Goal: Information Seeking & Learning: Check status

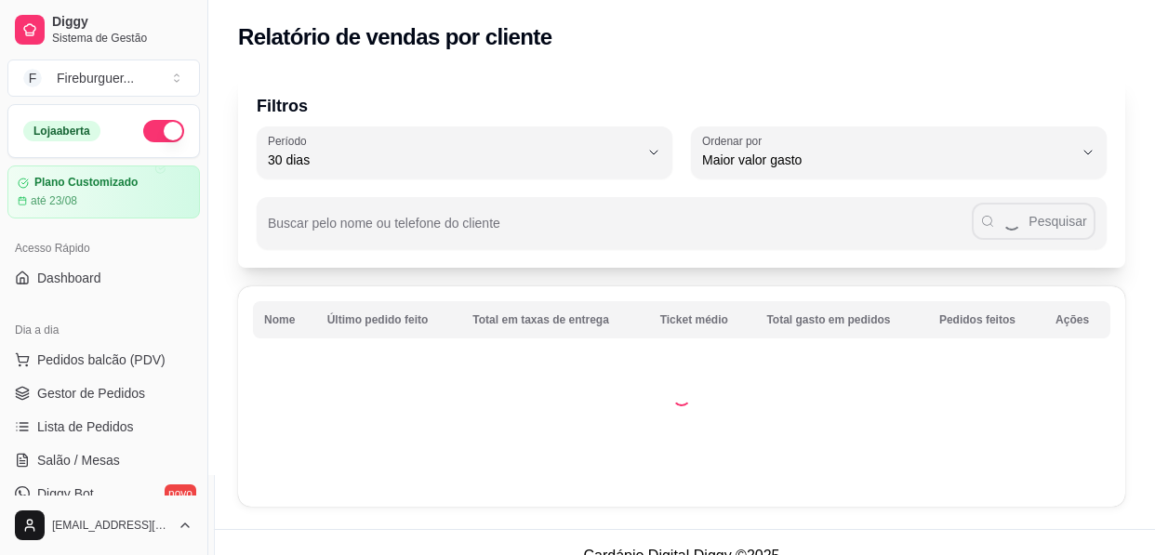
select select "30"
select select "HIGHEST_TOTAL_SPENT_WITH_ORDERS"
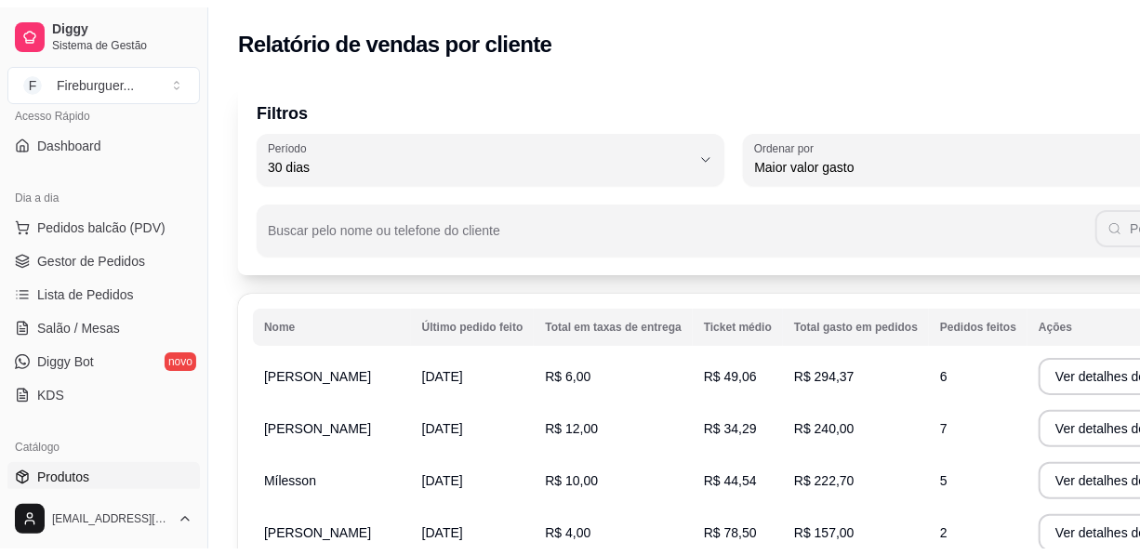
scroll to position [422, 0]
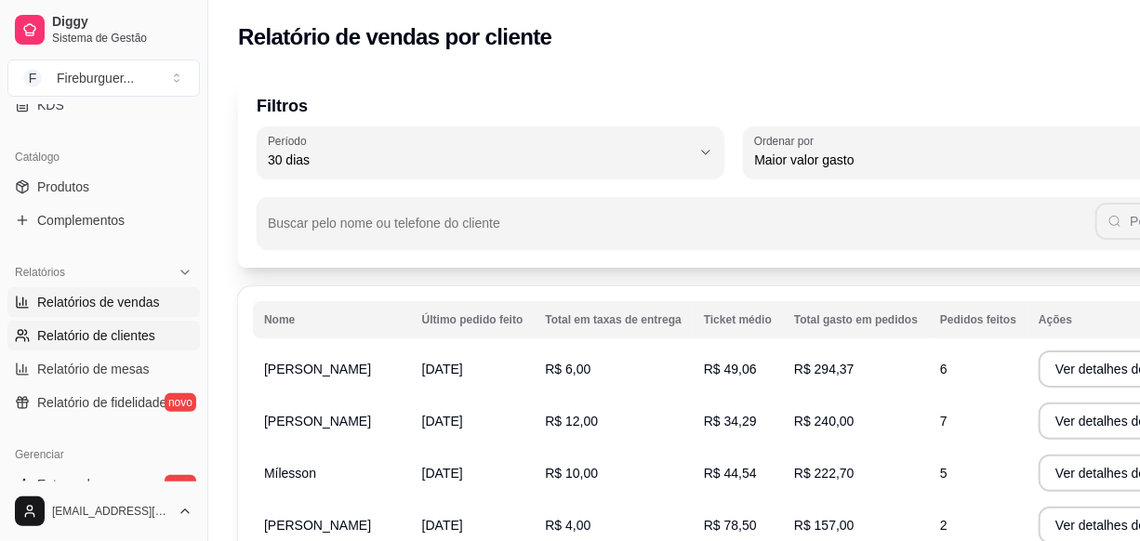
click at [132, 299] on span "Relatórios de vendas" at bounding box center [98, 302] width 123 height 19
select select "ALL"
select select "0"
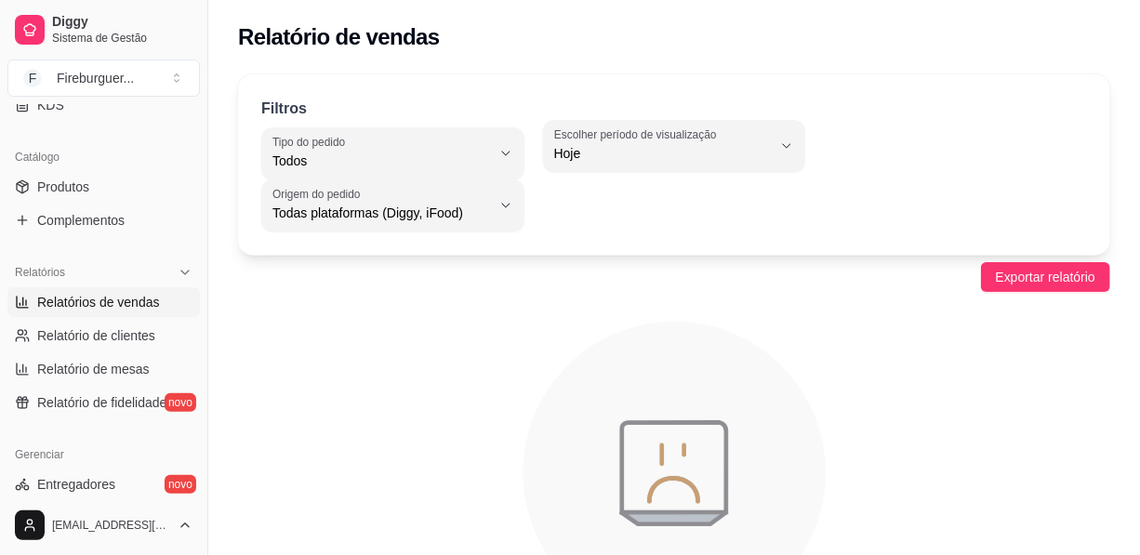
click at [643, 145] on span "Hoje" at bounding box center [663, 153] width 219 height 19
click at [653, 236] on span "Ontem" at bounding box center [666, 228] width 206 height 18
type input "1"
select select "1"
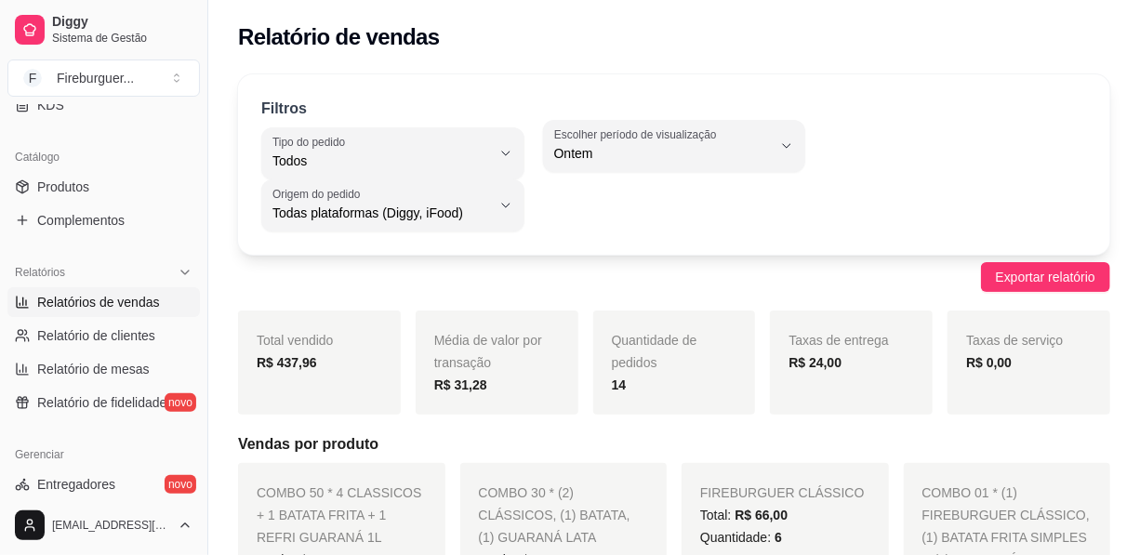
drag, startPoint x: 199, startPoint y: 290, endPoint x: 220, endPoint y: 290, distance: 21.4
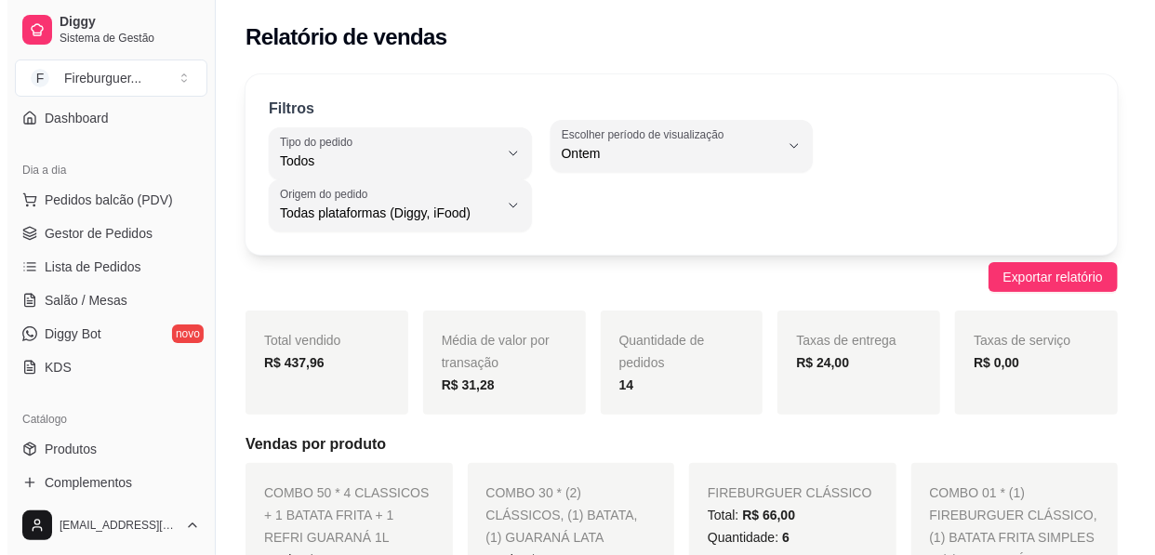
scroll to position [137, 0]
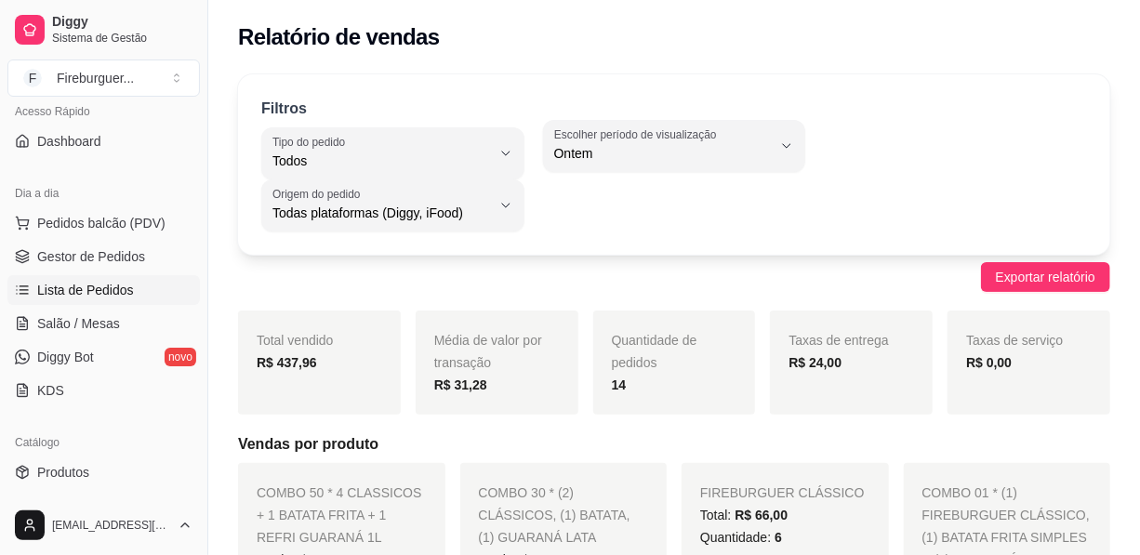
click at [120, 295] on span "Lista de Pedidos" at bounding box center [85, 290] width 97 height 19
